Goal: Task Accomplishment & Management: Complete application form

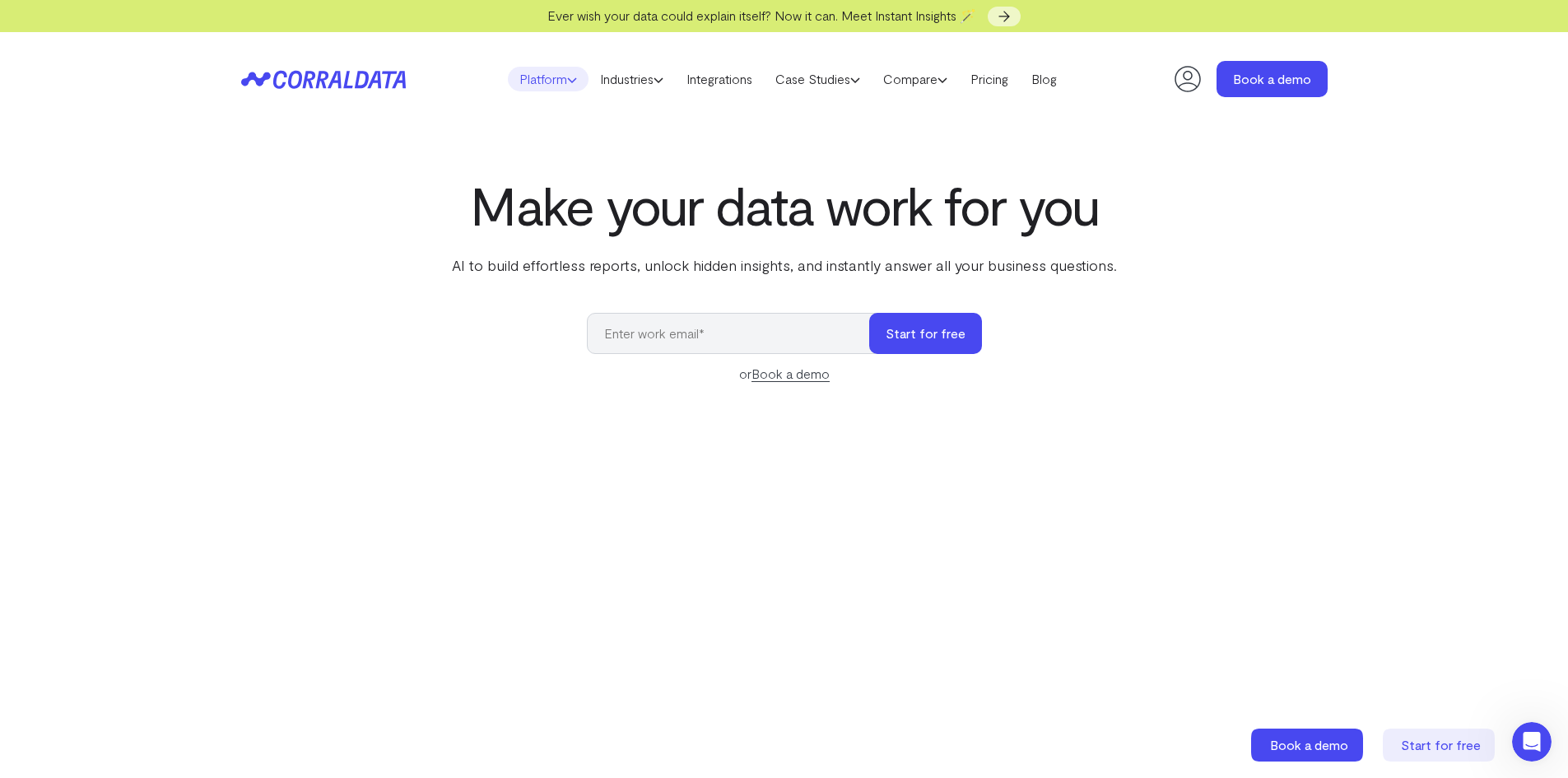
click at [543, 81] on link "Platform" at bounding box center [548, 79] width 81 height 25
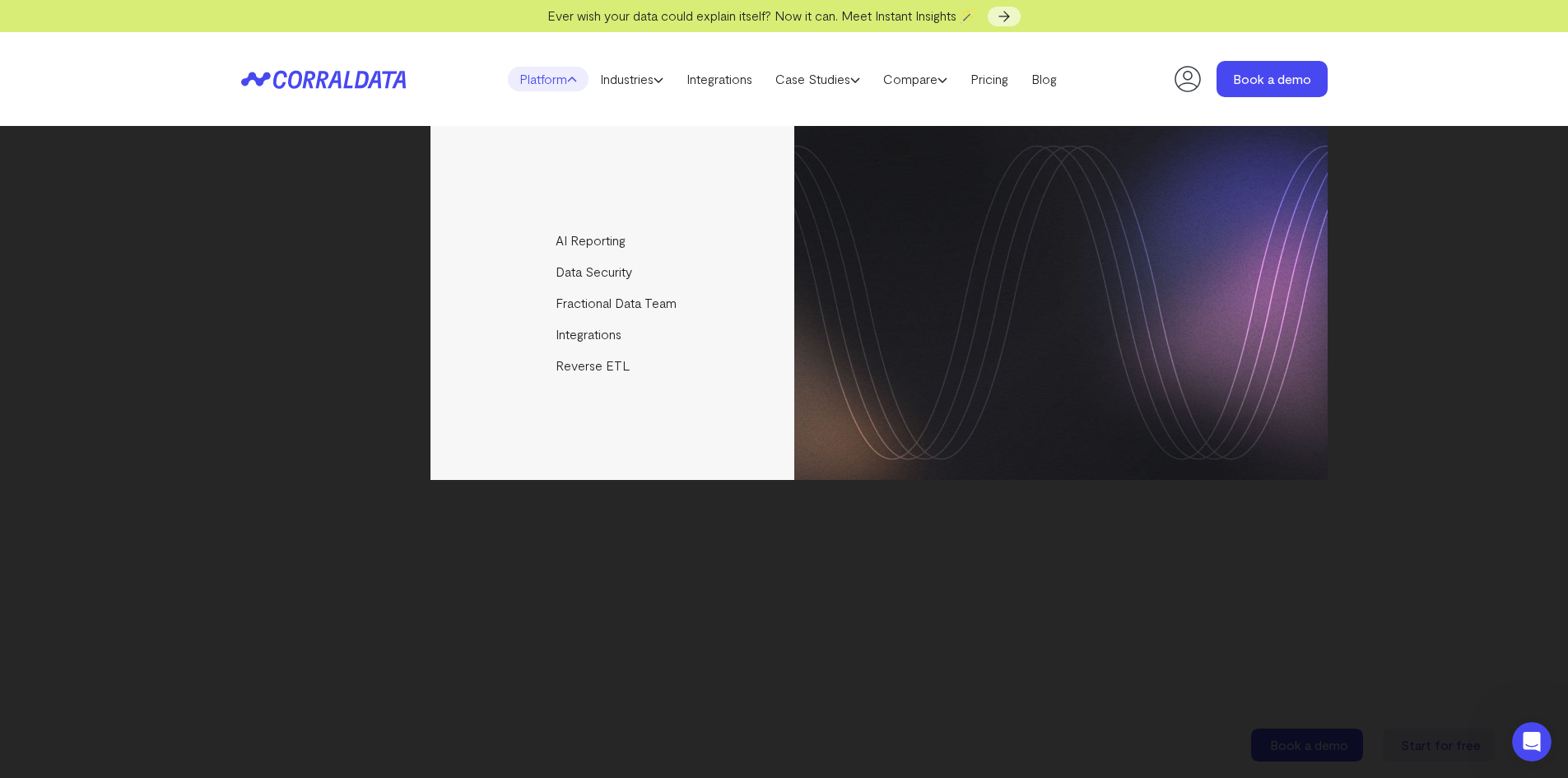
click at [543, 81] on link "Platform" at bounding box center [548, 79] width 81 height 25
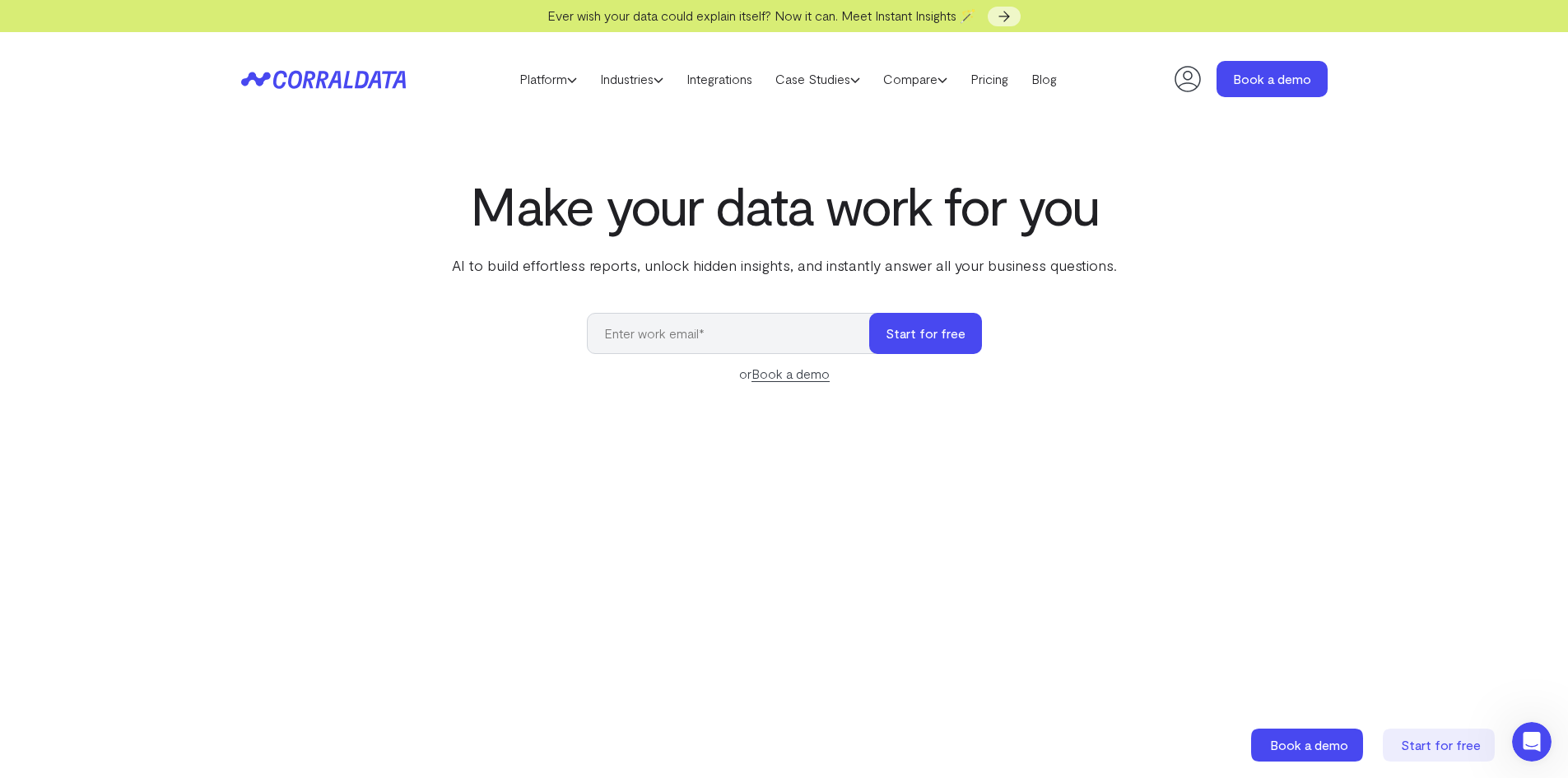
click at [769, 378] on link "Book a demo" at bounding box center [790, 373] width 78 height 16
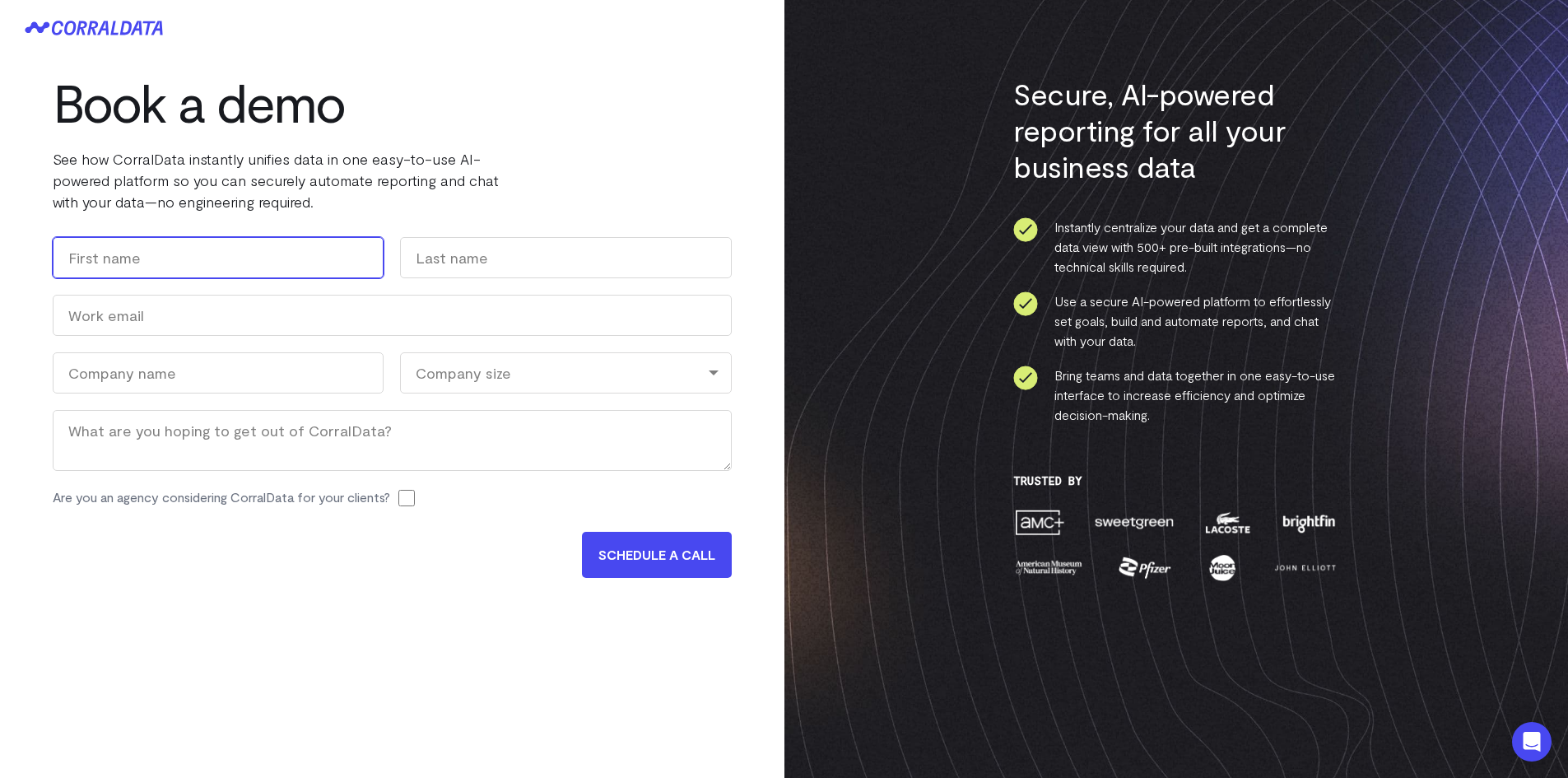
click at [260, 264] on input "First" at bounding box center [217, 258] width 331 height 41
type input "[PERSON_NAME]"
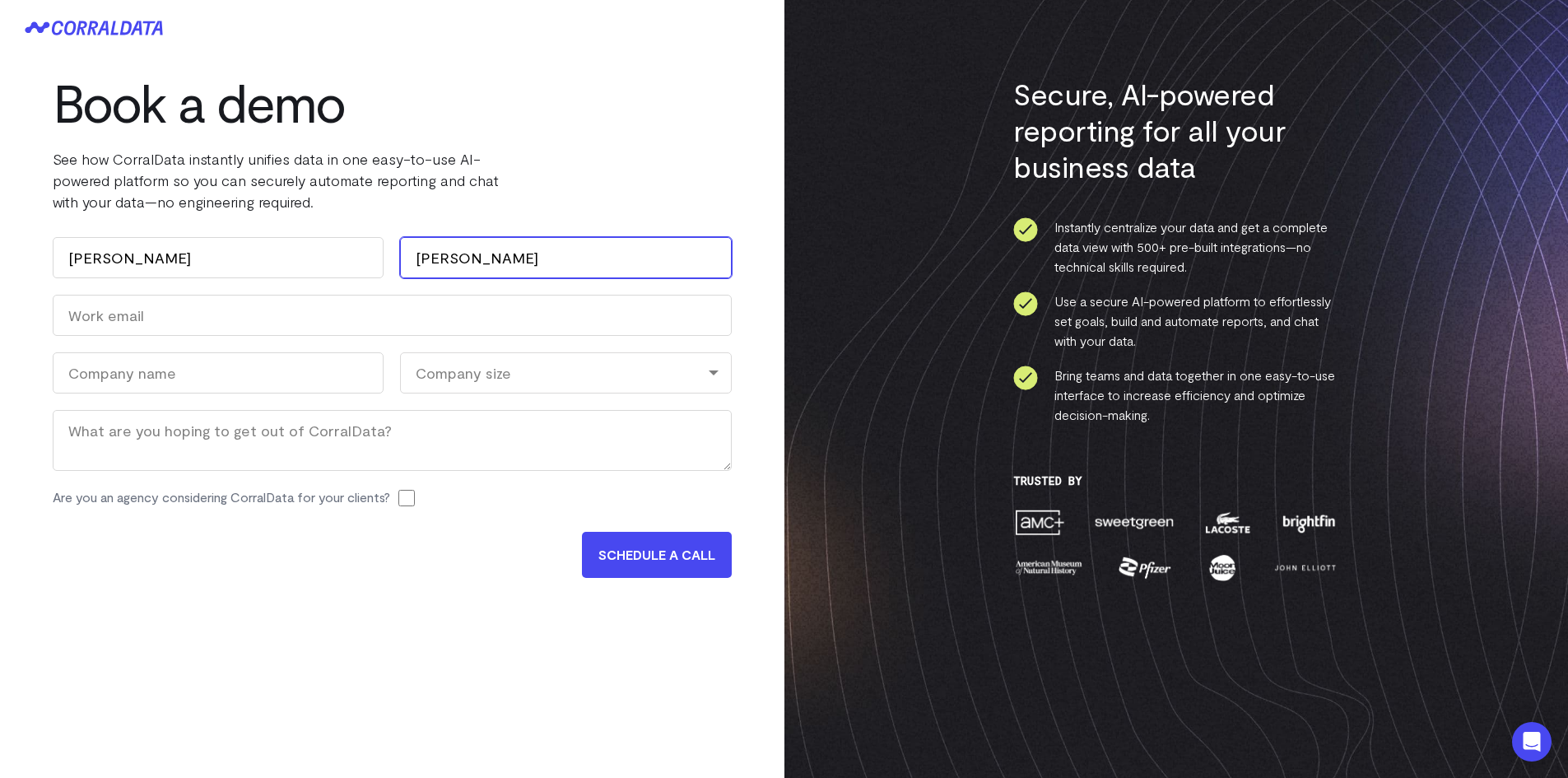
type input "[PERSON_NAME]"
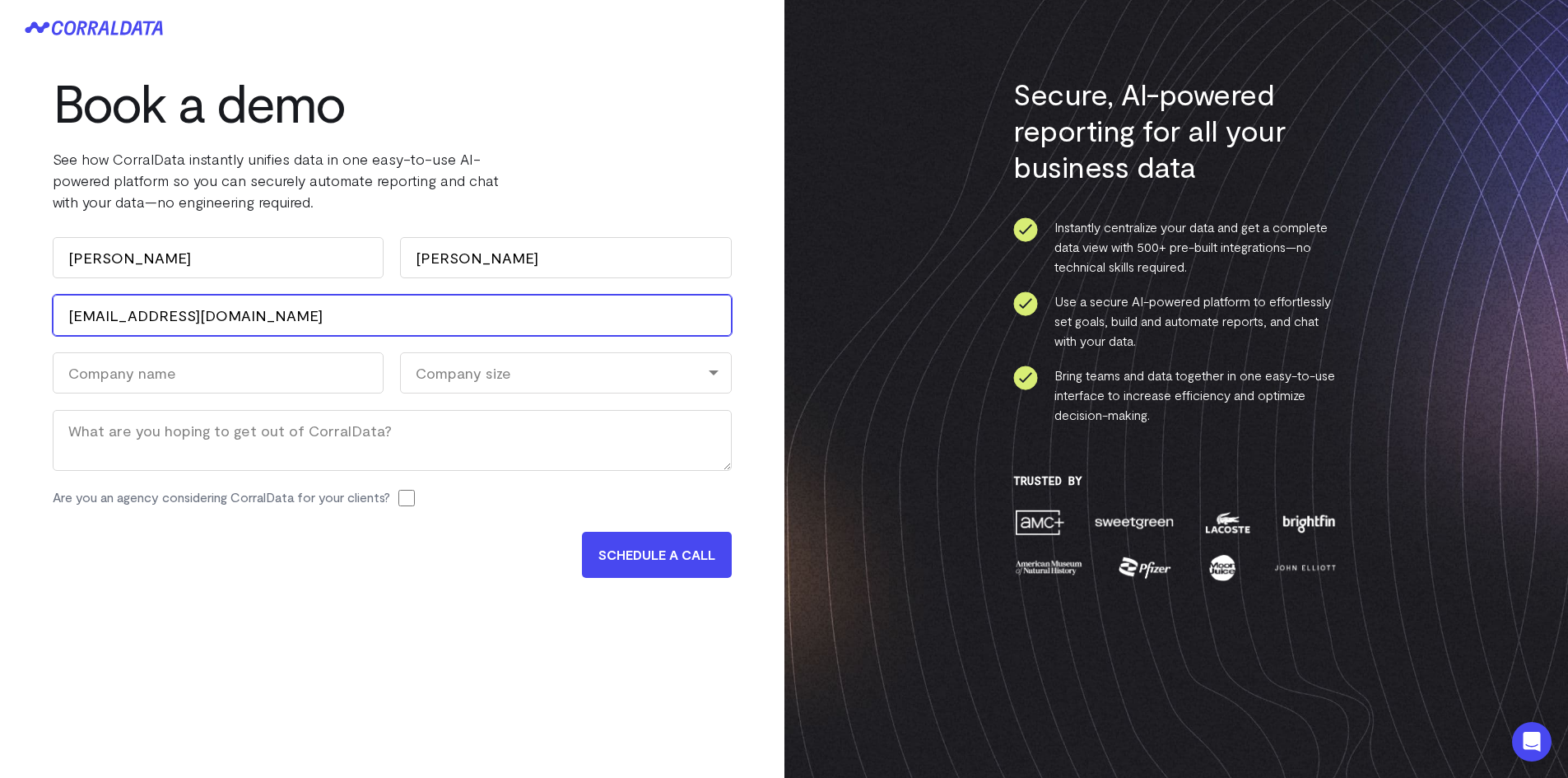
type input "[EMAIL_ADDRESS][DOMAIN_NAME]"
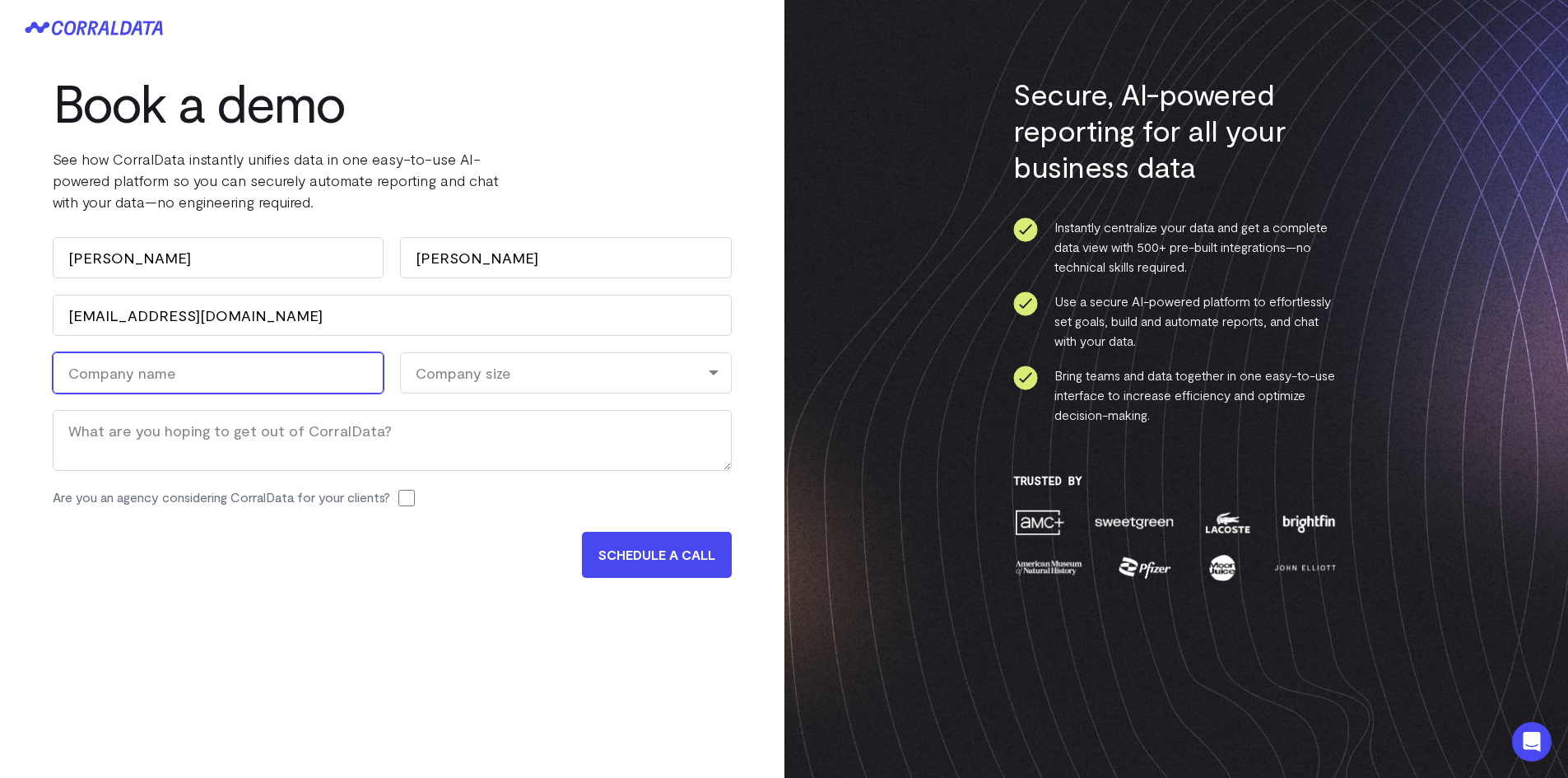
click at [249, 369] on input "Company Name (Required)" at bounding box center [217, 373] width 331 height 41
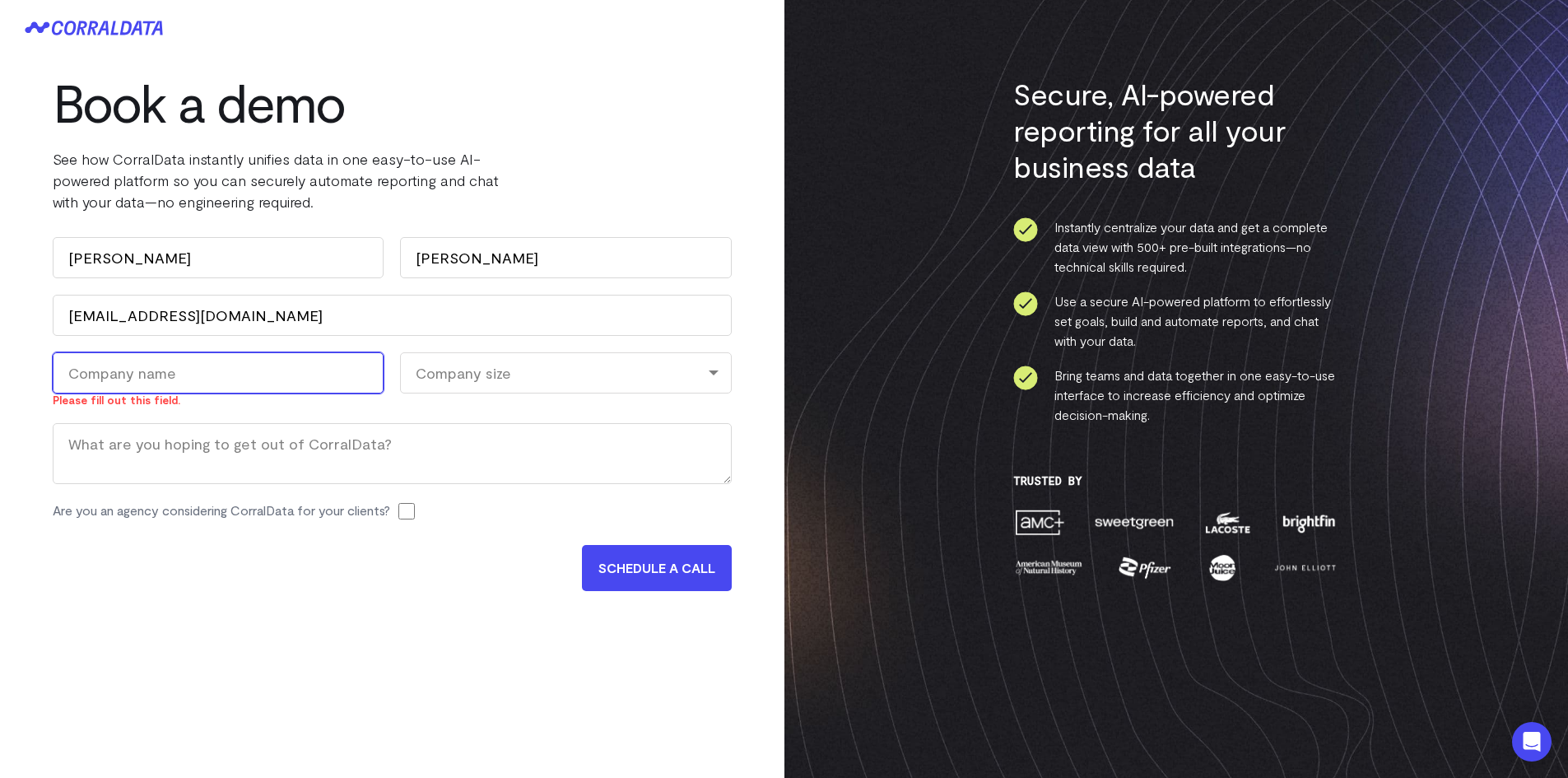
click at [189, 369] on input "Company Name (Required)" at bounding box center [217, 373] width 331 height 41
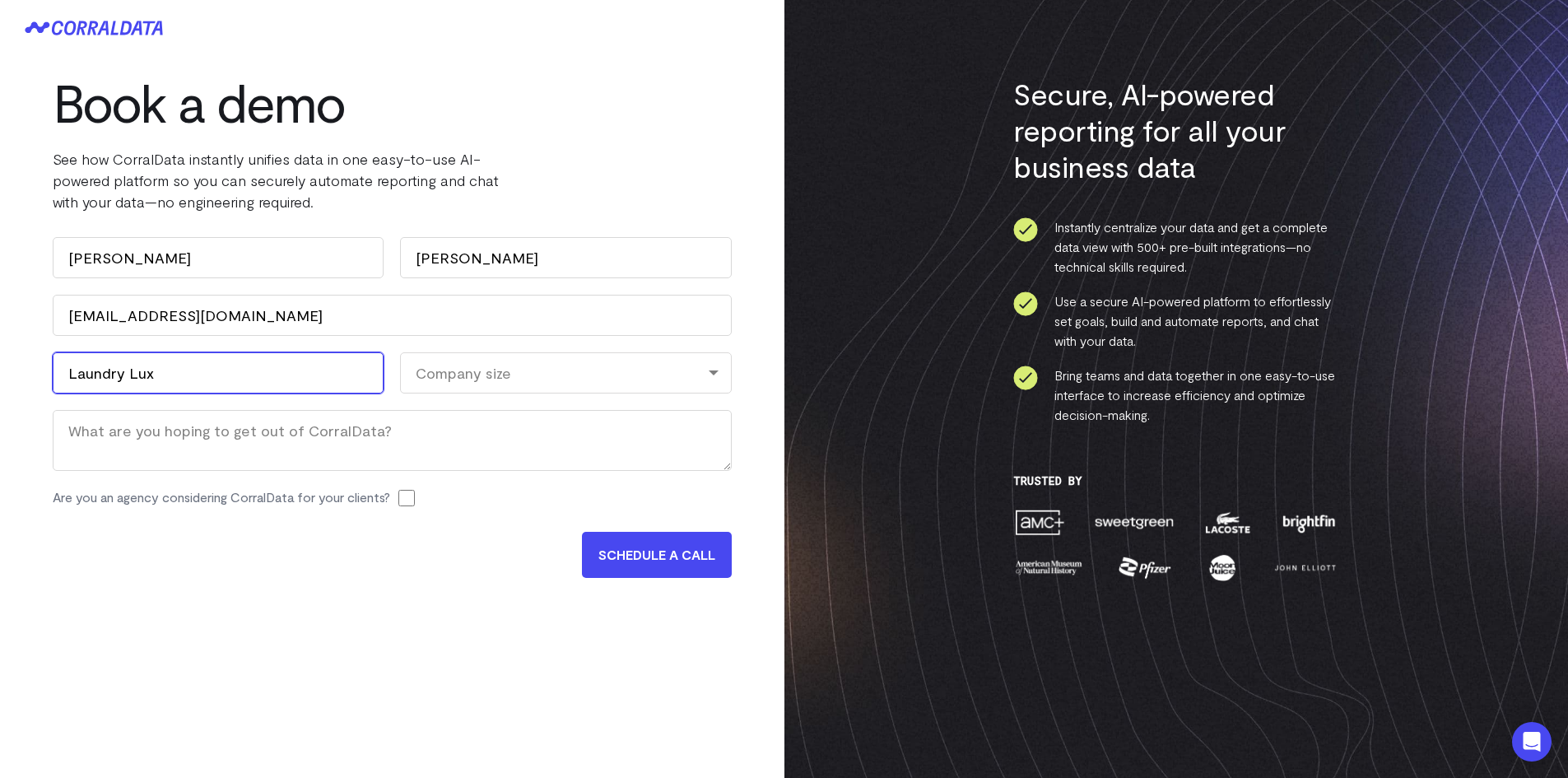
type input "Laundry Lux"
click at [542, 381] on div "Company size" at bounding box center [565, 373] width 331 height 41
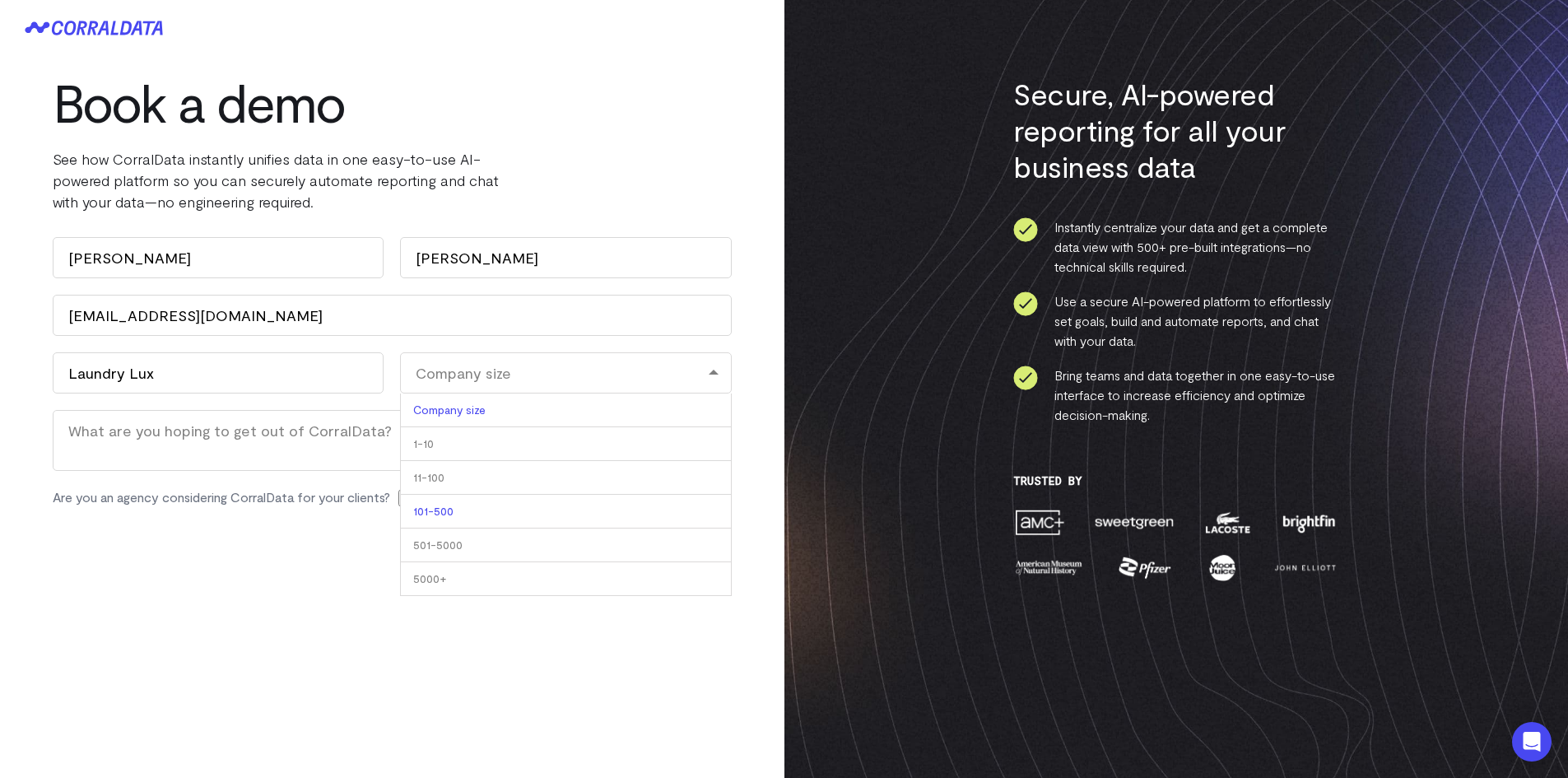
click at [494, 507] on li "101-500" at bounding box center [565, 512] width 331 height 34
select select "101-500"
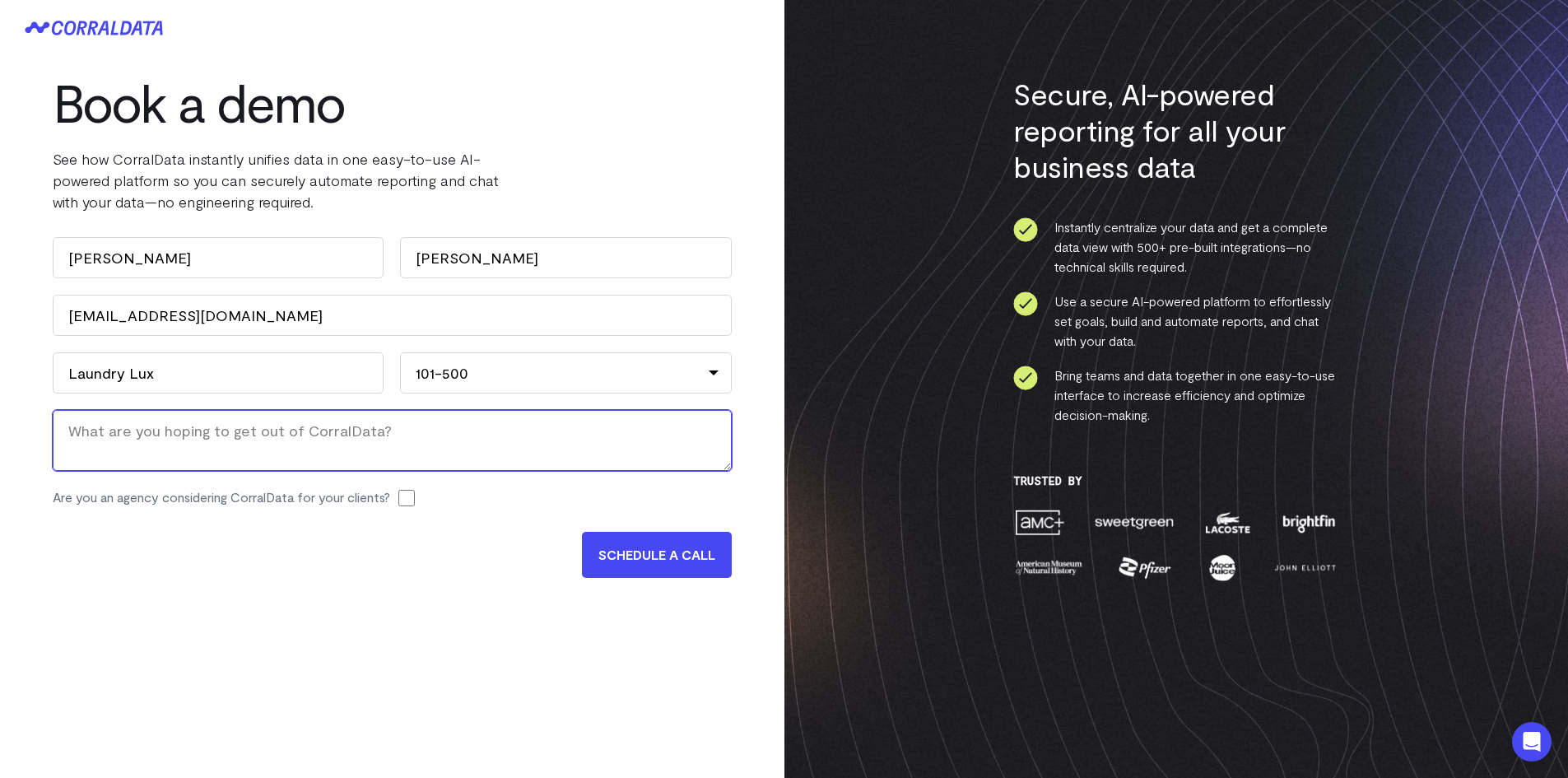
click at [275, 449] on textarea "Message" at bounding box center [392, 440] width 679 height 61
click at [173, 439] on textarea "Message" at bounding box center [392, 440] width 679 height 61
click at [272, 432] on textarea "We are looking to build datawarehouse with AI" at bounding box center [392, 440] width 679 height 61
type textarea "We are looking to build Datawarehouse with AI"
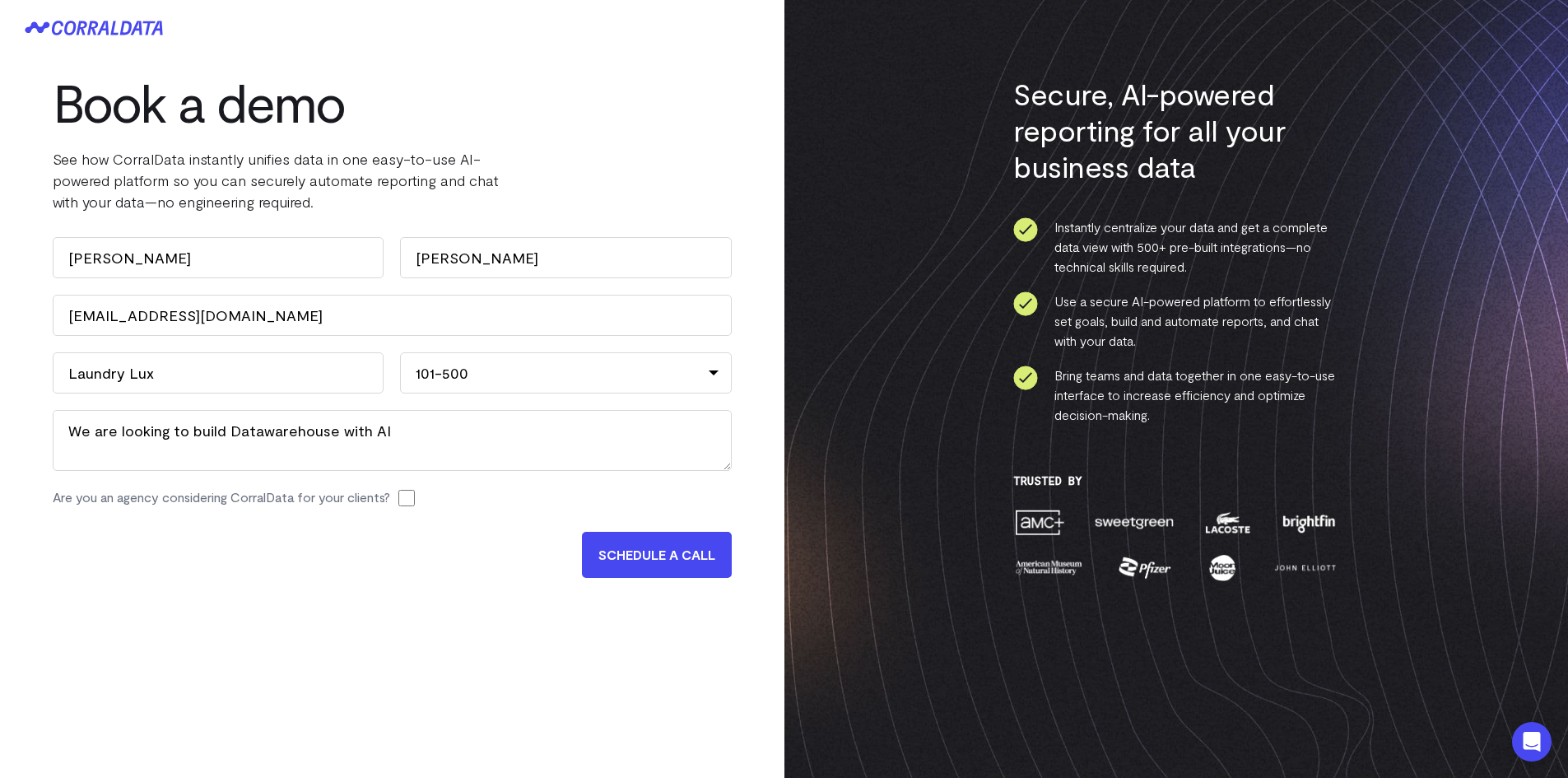
click at [641, 562] on input "SCHEDULE A CALL" at bounding box center [657, 555] width 150 height 46
